Goal: Find specific page/section: Find specific page/section

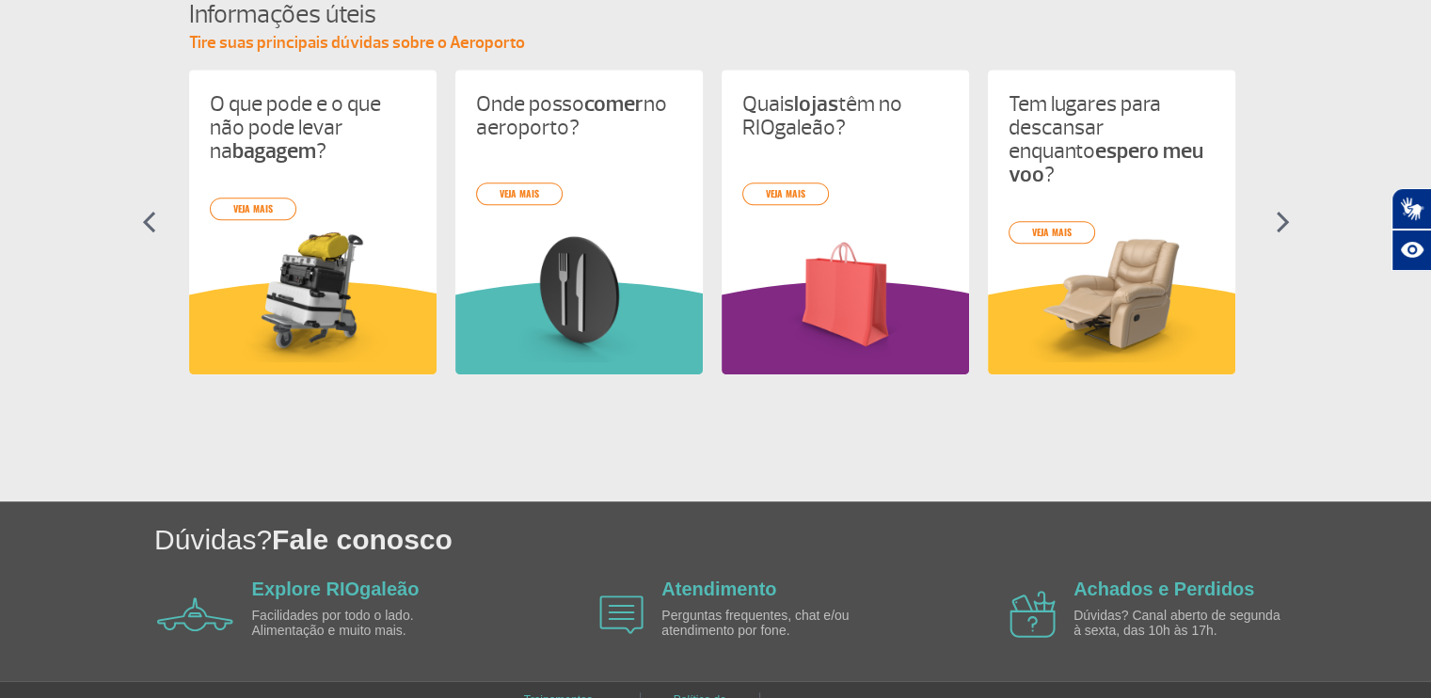
scroll to position [906, 0]
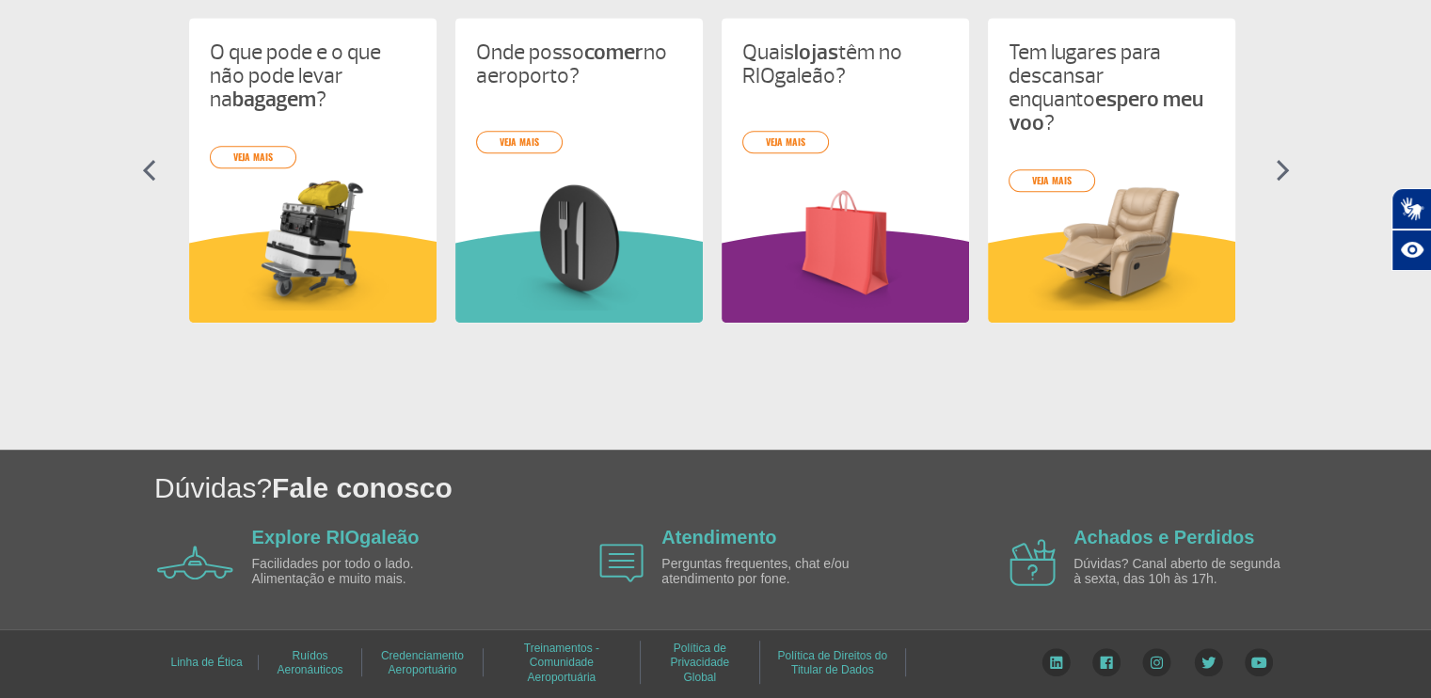
click at [613, 559] on img at bounding box center [621, 563] width 44 height 39
click at [688, 539] on link "Atendimento" at bounding box center [718, 537] width 115 height 21
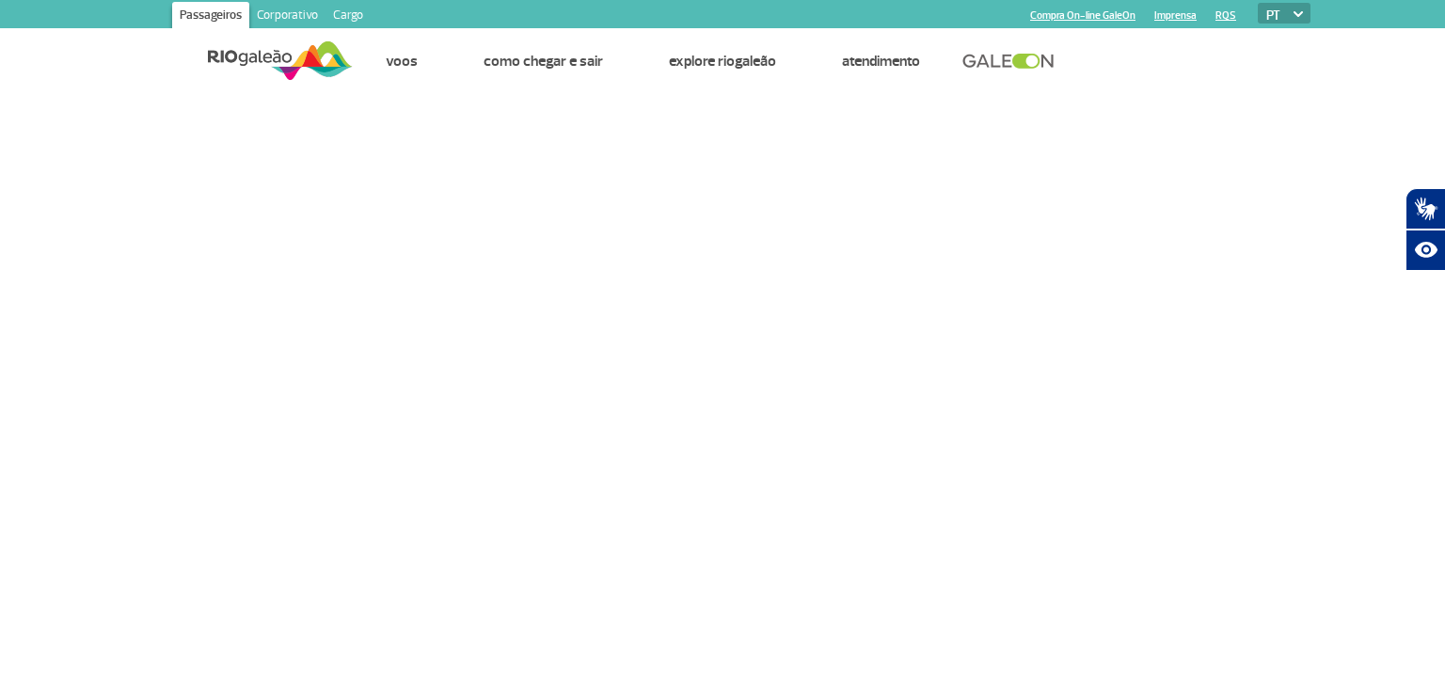
click at [339, 9] on link "Cargo" at bounding box center [348, 17] width 45 height 30
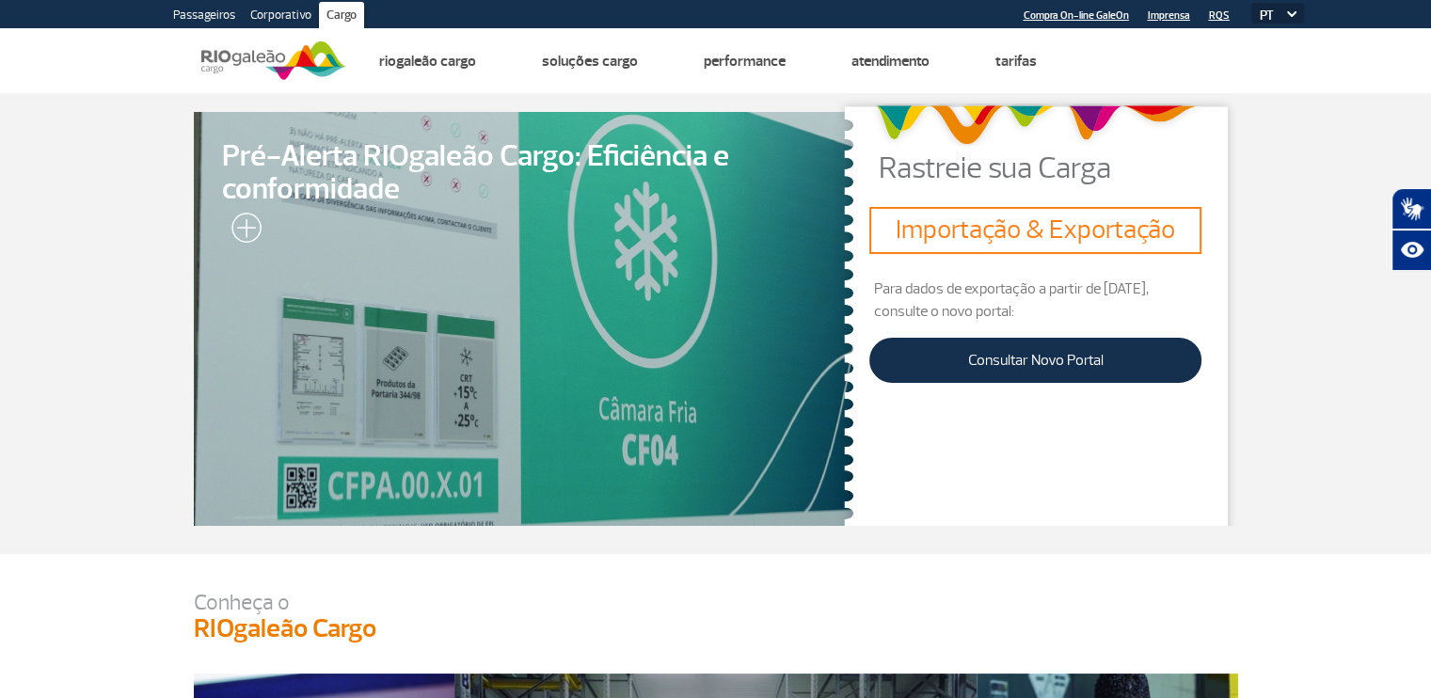
click at [282, 18] on link "Corporativo" at bounding box center [281, 17] width 76 height 30
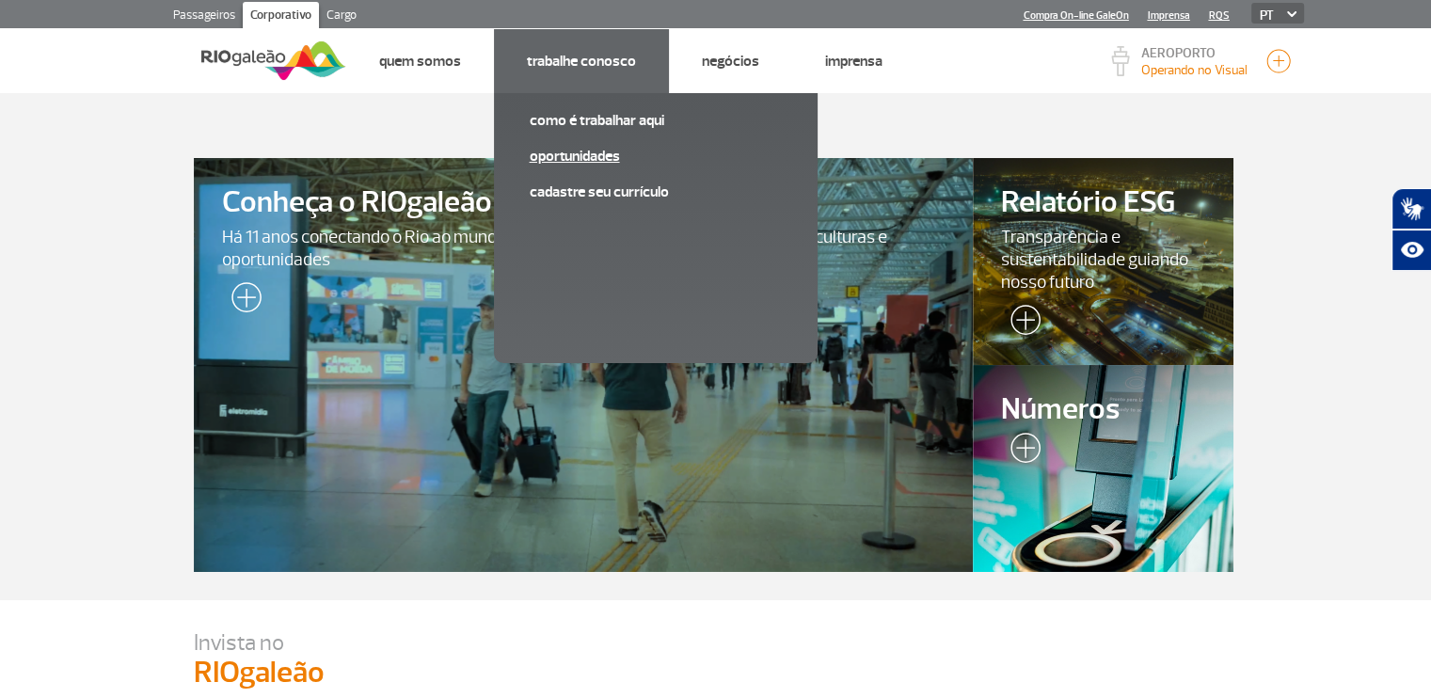
click at [567, 156] on link "Oportunidades" at bounding box center [656, 156] width 252 height 21
